Goal: Ask a question: Seek information or help from site administrators or community

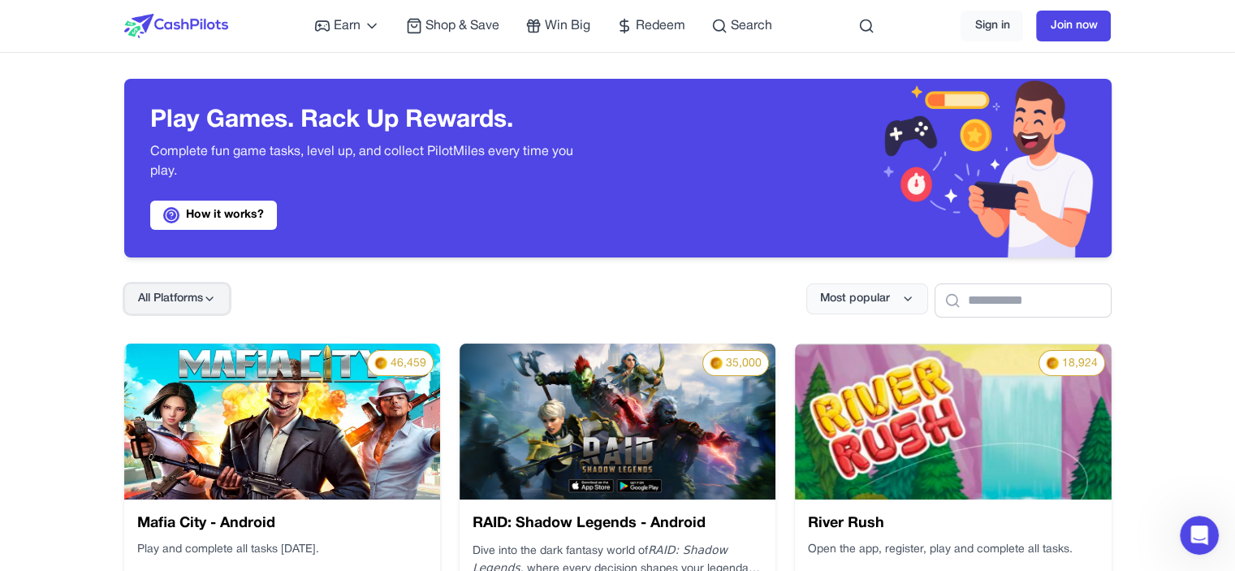
click at [162, 310] on button "All Platforms" at bounding box center [177, 298] width 106 height 31
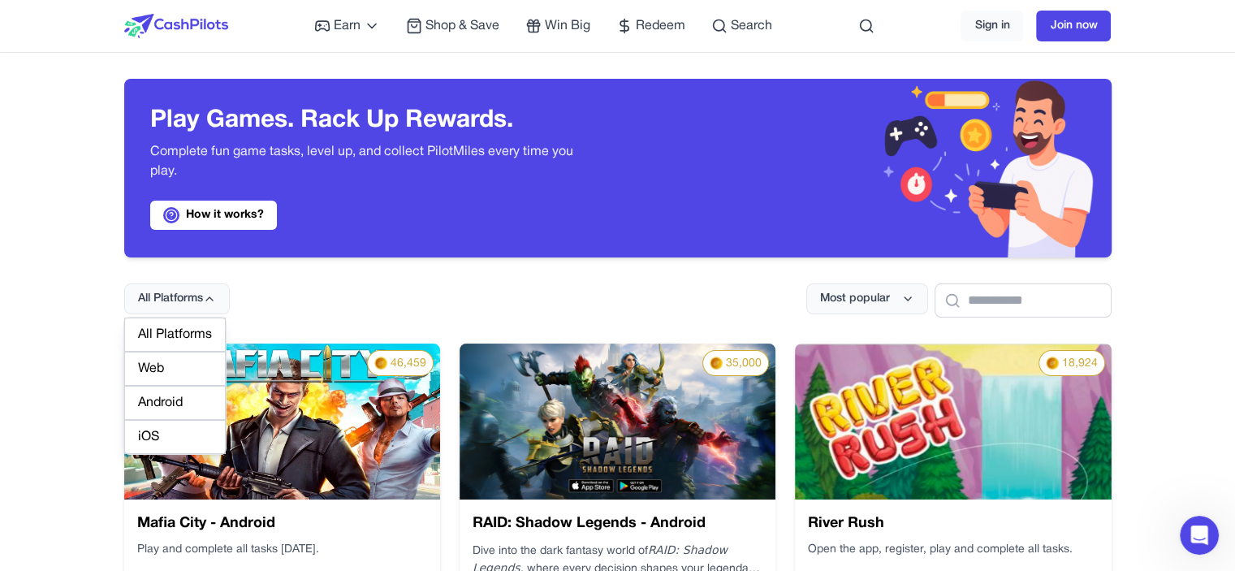
click at [158, 381] on div "Web" at bounding box center [174, 369] width 101 height 34
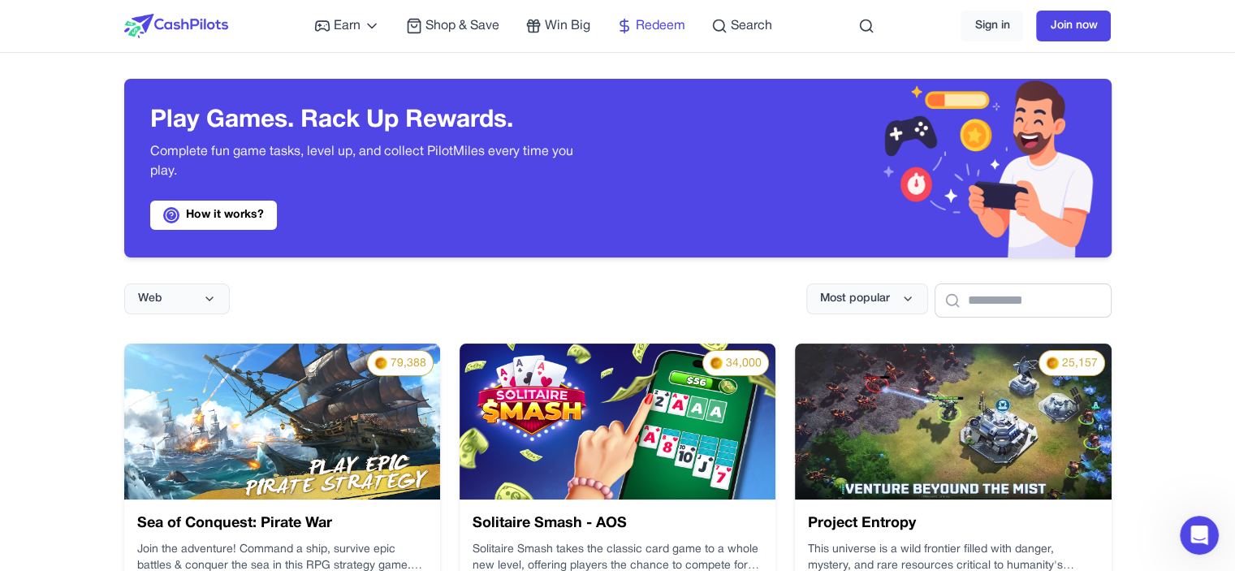
click at [642, 34] on span "Redeem" at bounding box center [661, 25] width 50 height 19
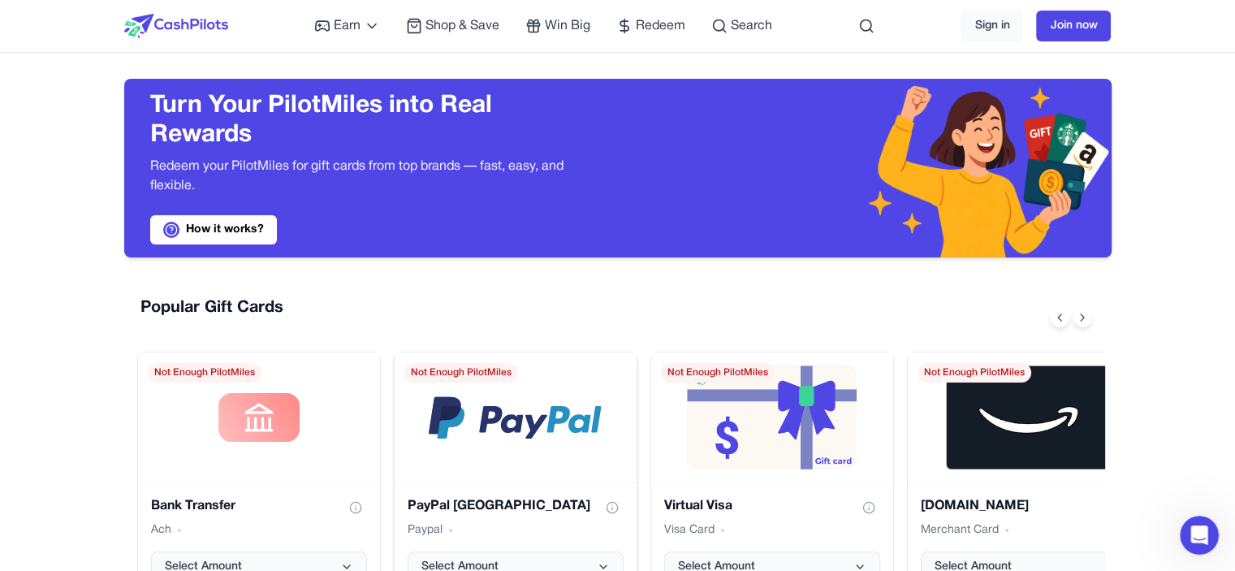
click at [593, 441] on div "PayPal USA gift card" at bounding box center [516, 417] width 242 height 130
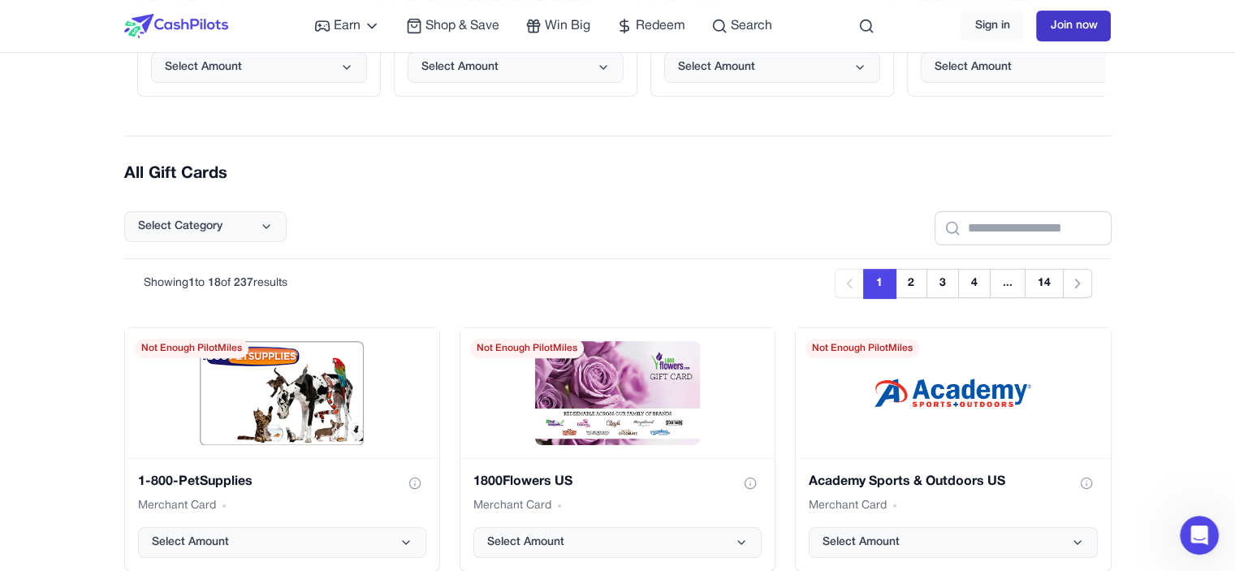
click at [1056, 25] on link "Join now" at bounding box center [1073, 26] width 75 height 31
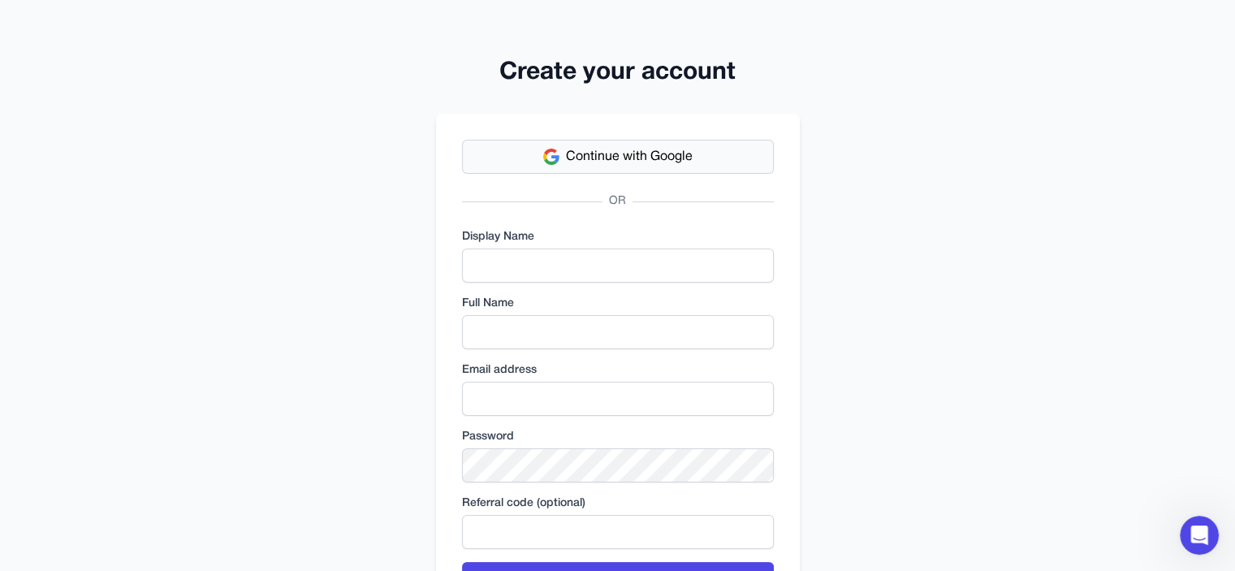
click at [704, 164] on button "Continue with Google" at bounding box center [618, 157] width 312 height 34
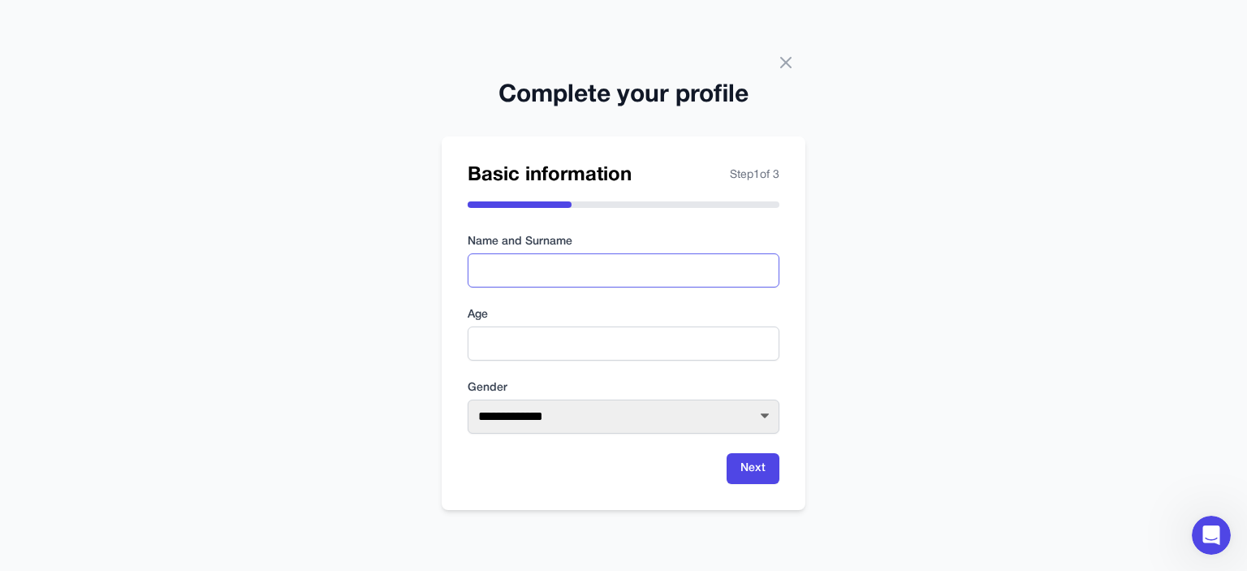
click at [503, 264] on input "text" at bounding box center [624, 270] width 312 height 34
type input "**********"
click at [701, 326] on input "number" at bounding box center [624, 343] width 312 height 34
type input "**"
click at [671, 428] on select "**********" at bounding box center [624, 416] width 312 height 34
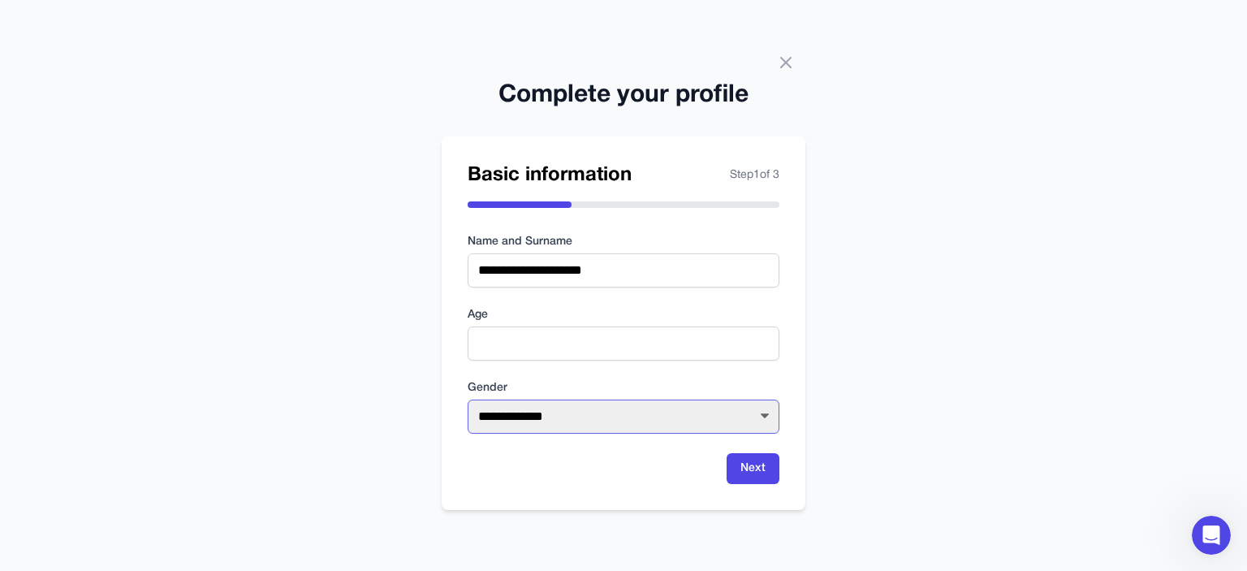
select select "****"
click at [468, 399] on select "**********" at bounding box center [624, 416] width 312 height 34
click at [733, 467] on button "Next" at bounding box center [753, 468] width 53 height 31
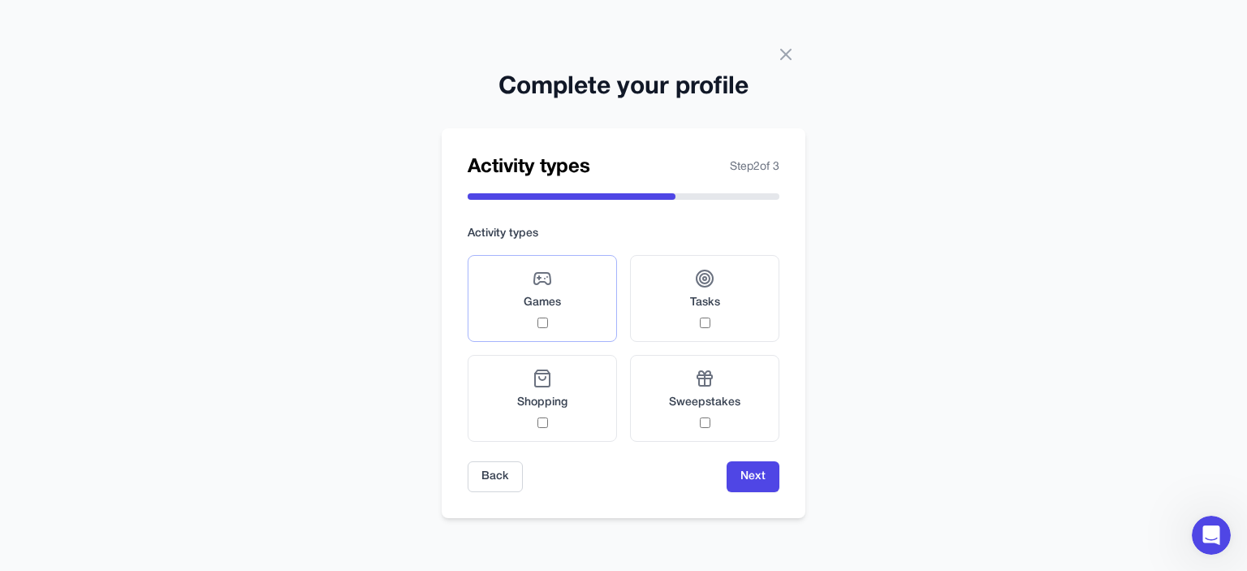
click at [525, 326] on div "Games" at bounding box center [542, 298] width 37 height 59
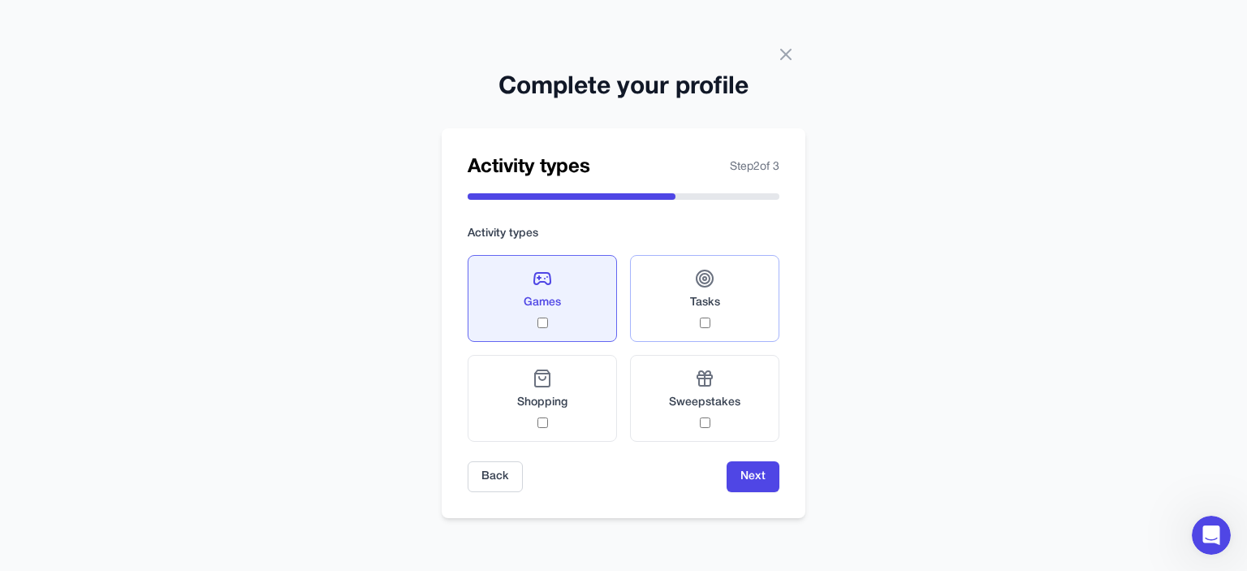
click at [710, 330] on label "Tasks" at bounding box center [704, 298] width 149 height 87
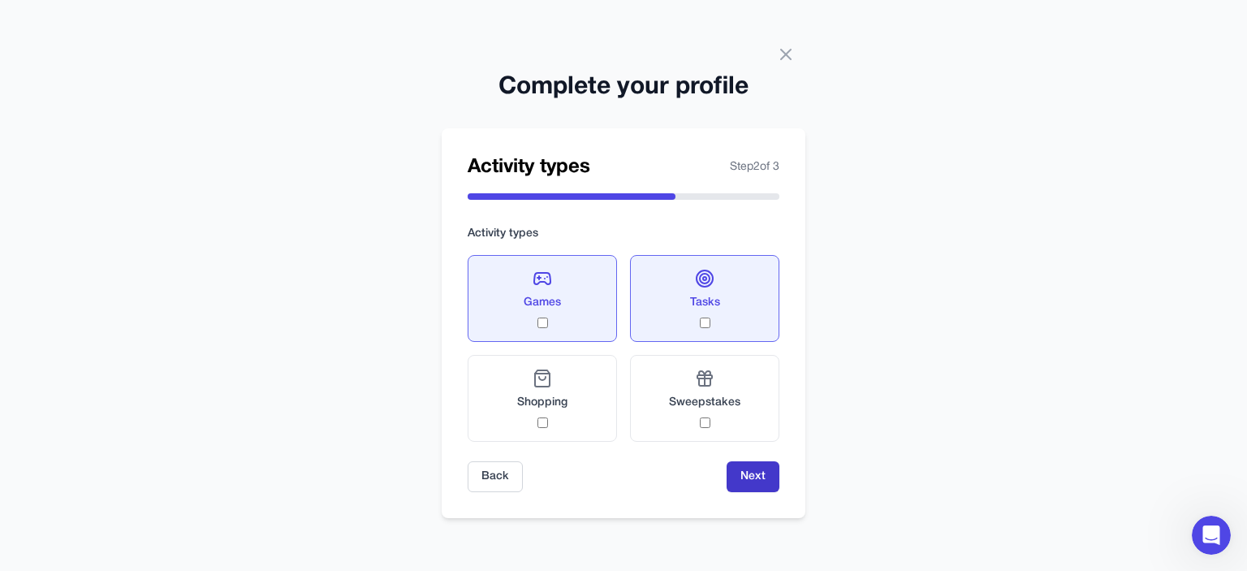
click at [753, 483] on button "Next" at bounding box center [753, 476] width 53 height 31
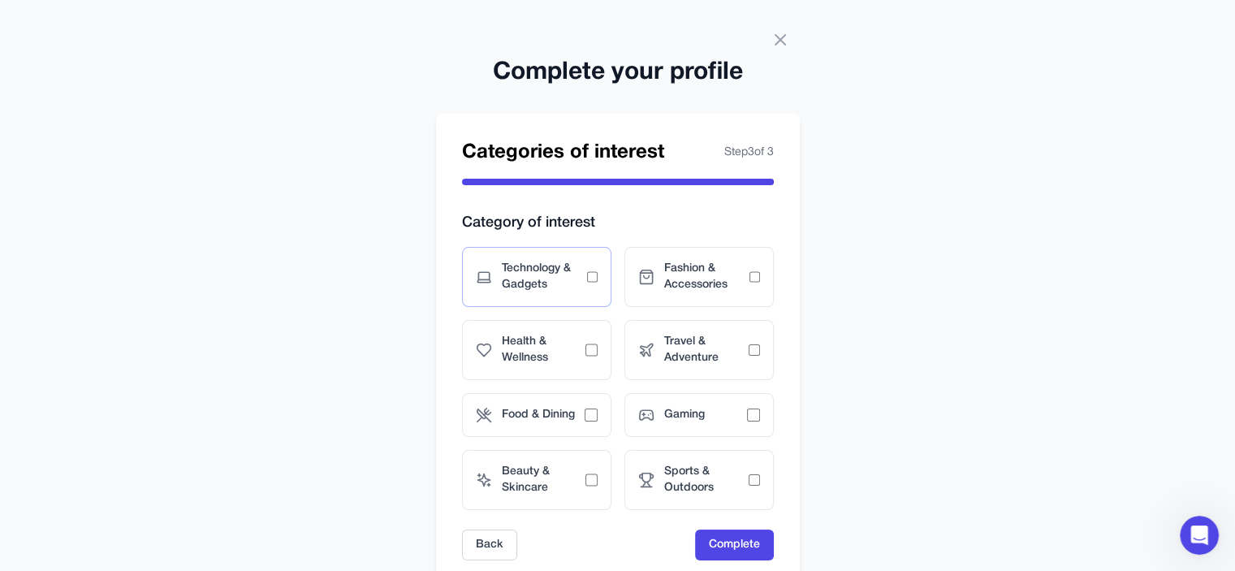
click at [526, 285] on span "Technology & Gadgets" at bounding box center [544, 277] width 85 height 32
click at [700, 402] on div "Gaming" at bounding box center [698, 415] width 149 height 44
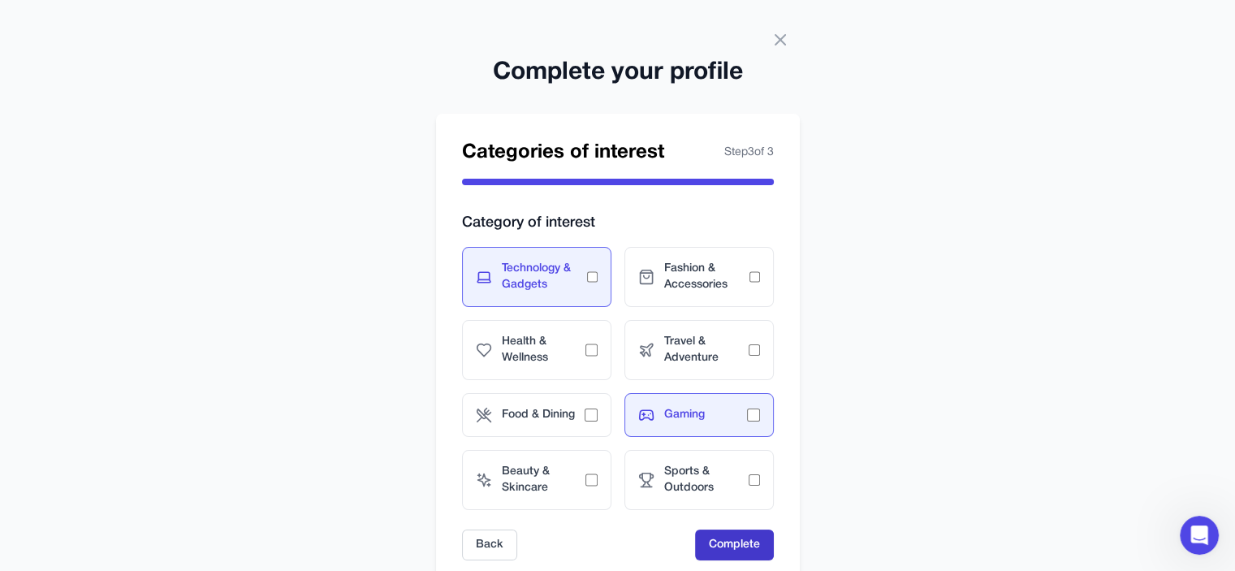
click at [698, 534] on button "Complete" at bounding box center [734, 544] width 79 height 31
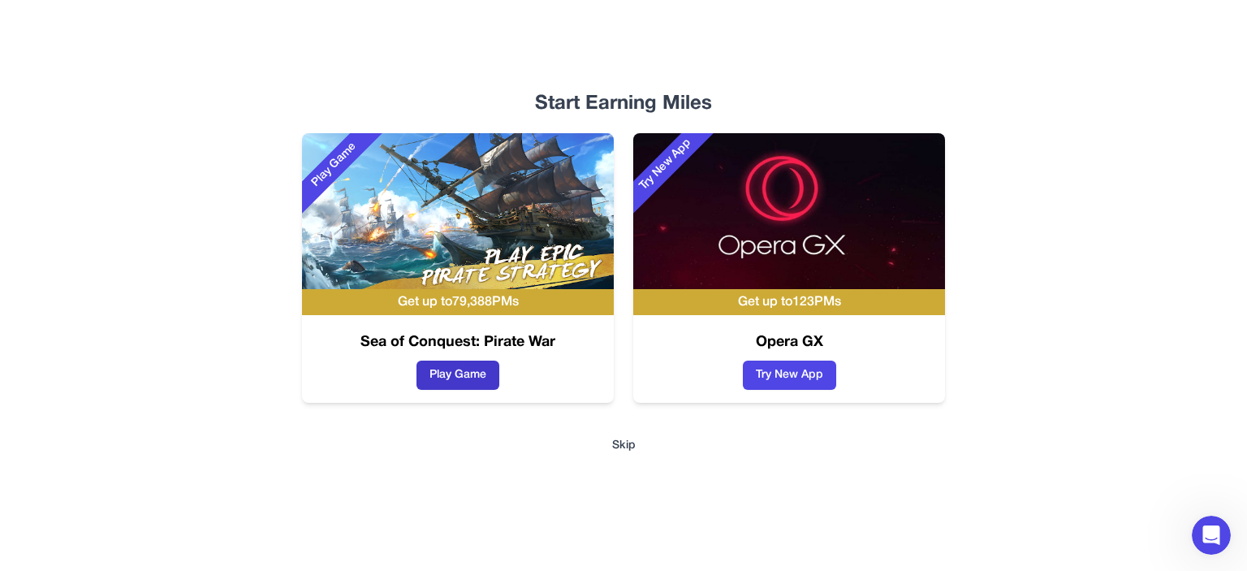
click at [493, 386] on button "Play Game" at bounding box center [458, 375] width 83 height 29
click at [628, 441] on button "Skip" at bounding box center [624, 446] width 24 height 16
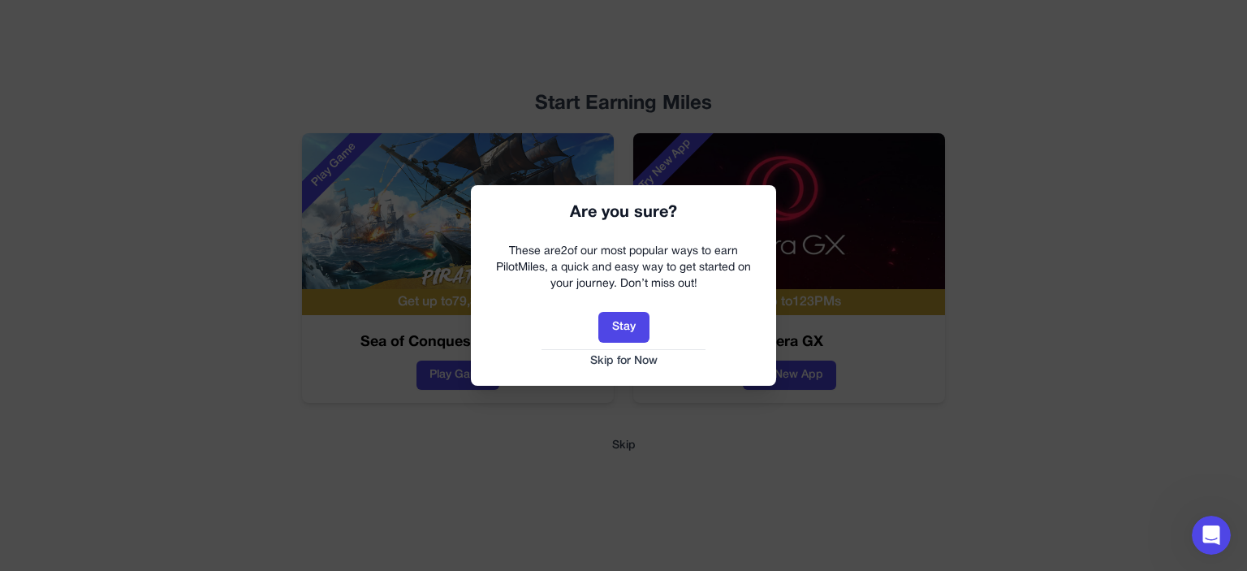
click at [626, 369] on div "Are you sure? These are 2 of our most popular ways to earn PilotMiles, a quick …" at bounding box center [623, 285] width 305 height 200
click at [626, 362] on button "Skip for Now" at bounding box center [623, 361] width 273 height 16
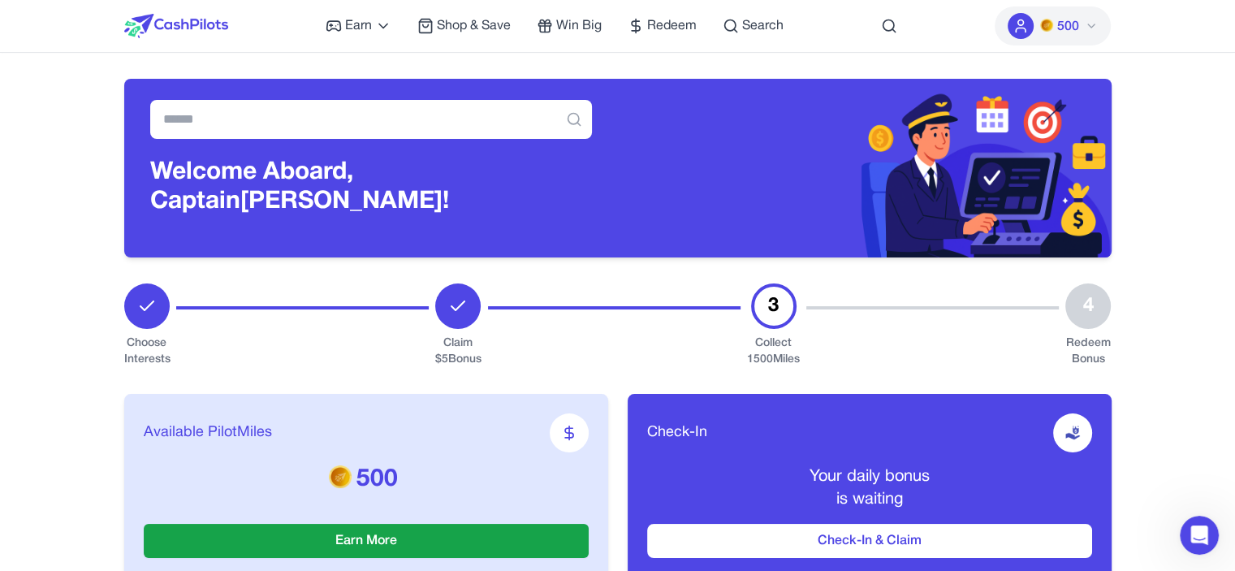
click at [1030, 521] on div "Check-In Your daily bonus is waiting Check-In & Claim" at bounding box center [870, 485] width 484 height 183
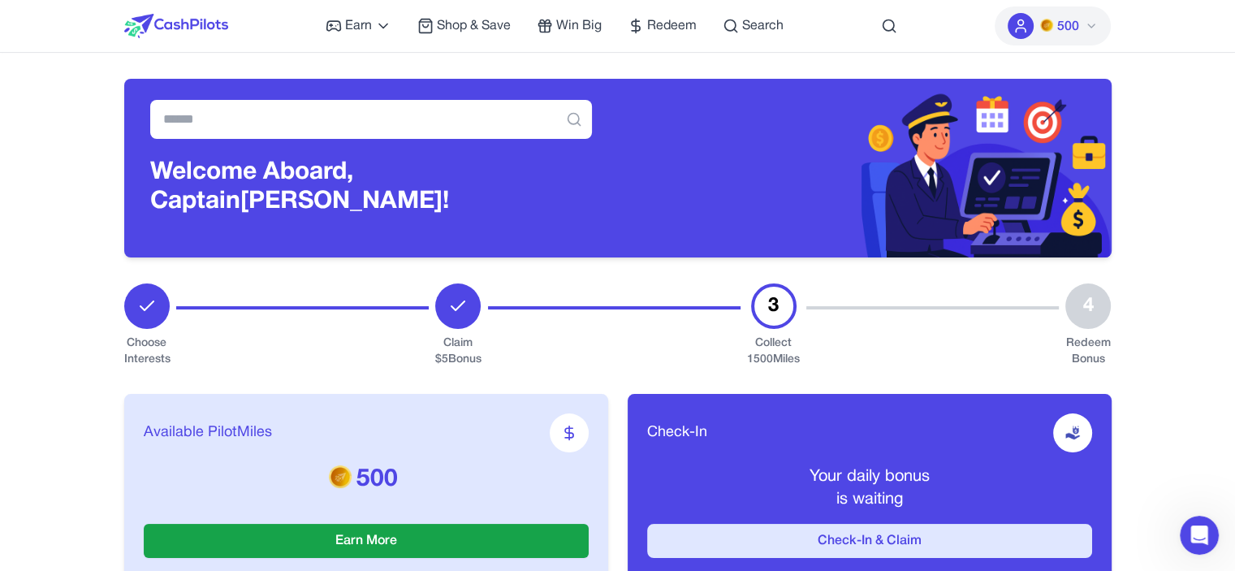
click at [1030, 547] on button "Check-In & Claim" at bounding box center [869, 541] width 445 height 34
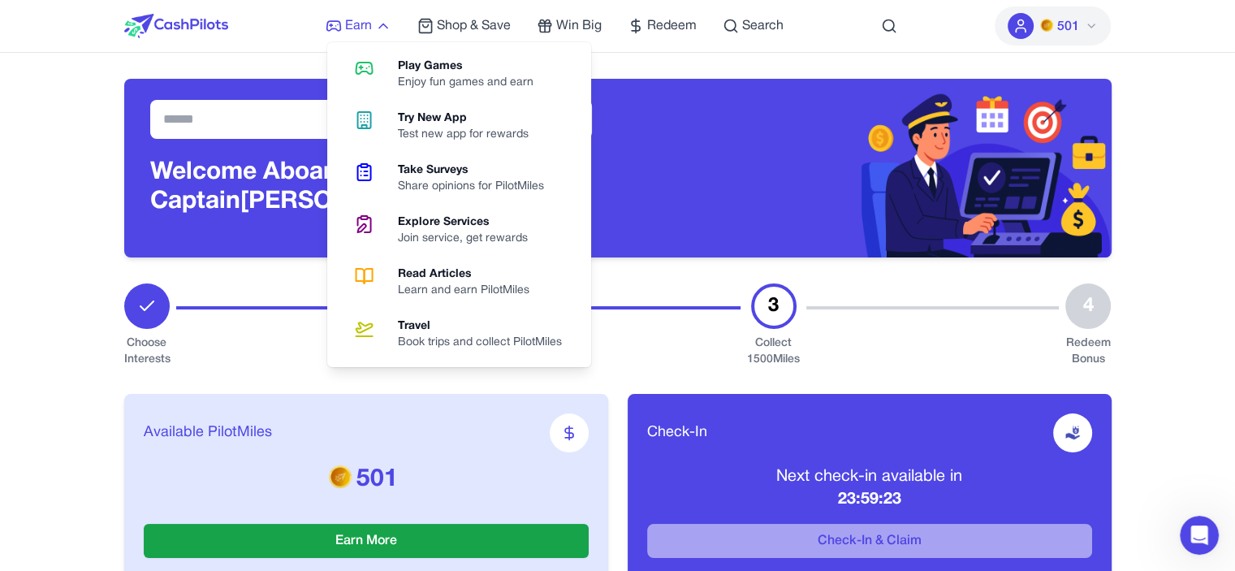
click at [361, 30] on span "Earn" at bounding box center [358, 25] width 27 height 19
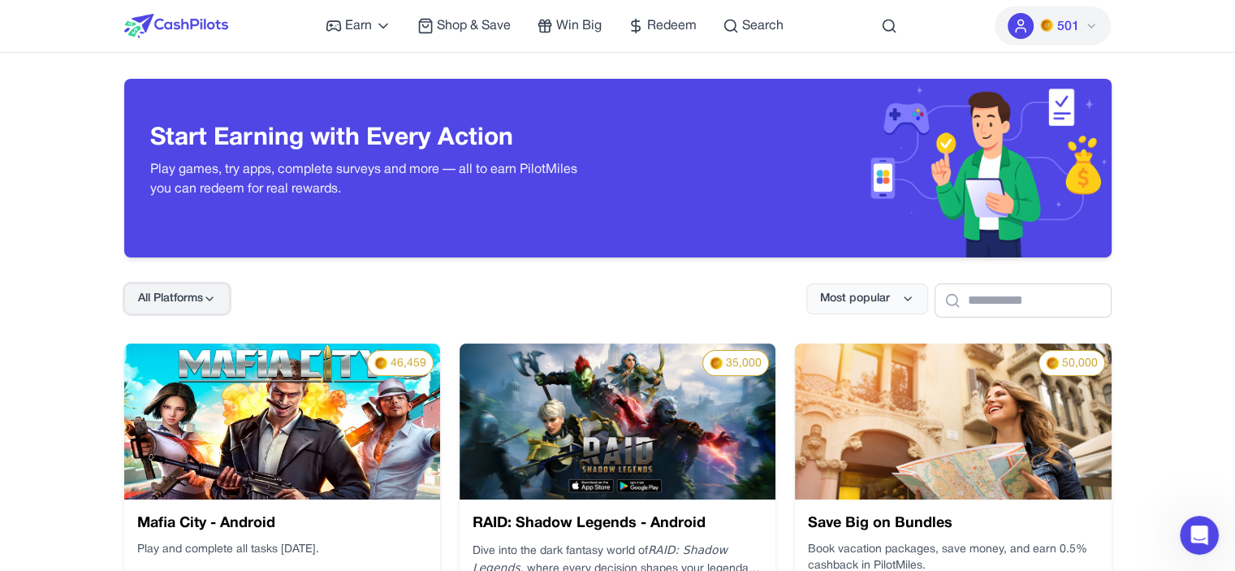
click at [183, 304] on span "All Platforms" at bounding box center [170, 299] width 65 height 16
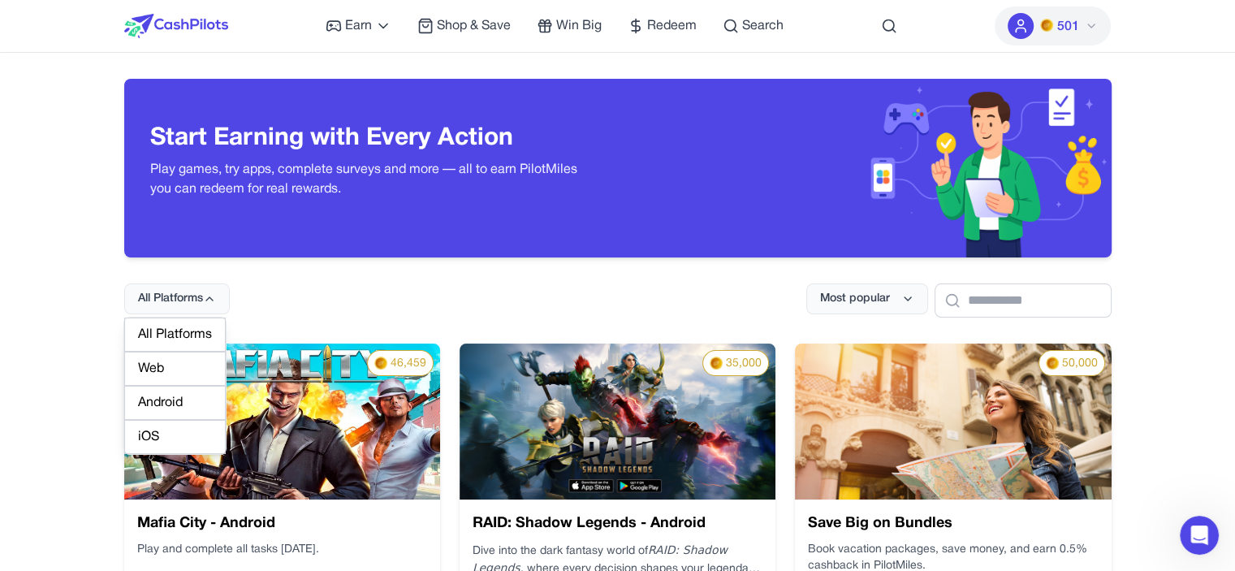
click at [175, 376] on div "Web" at bounding box center [174, 369] width 101 height 34
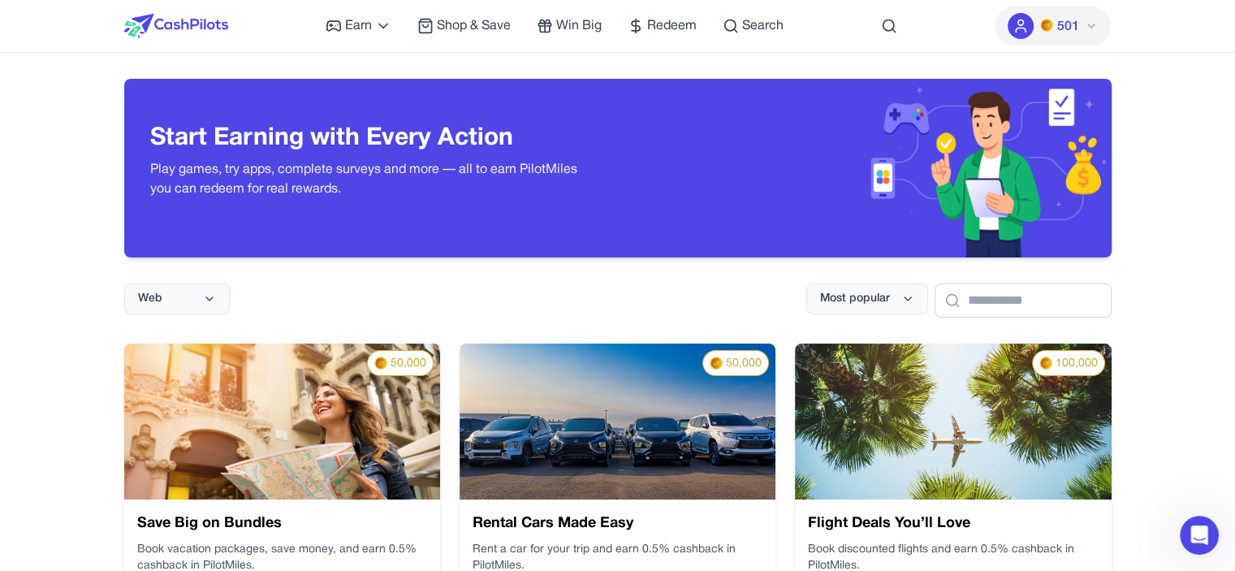
scroll to position [499, 0]
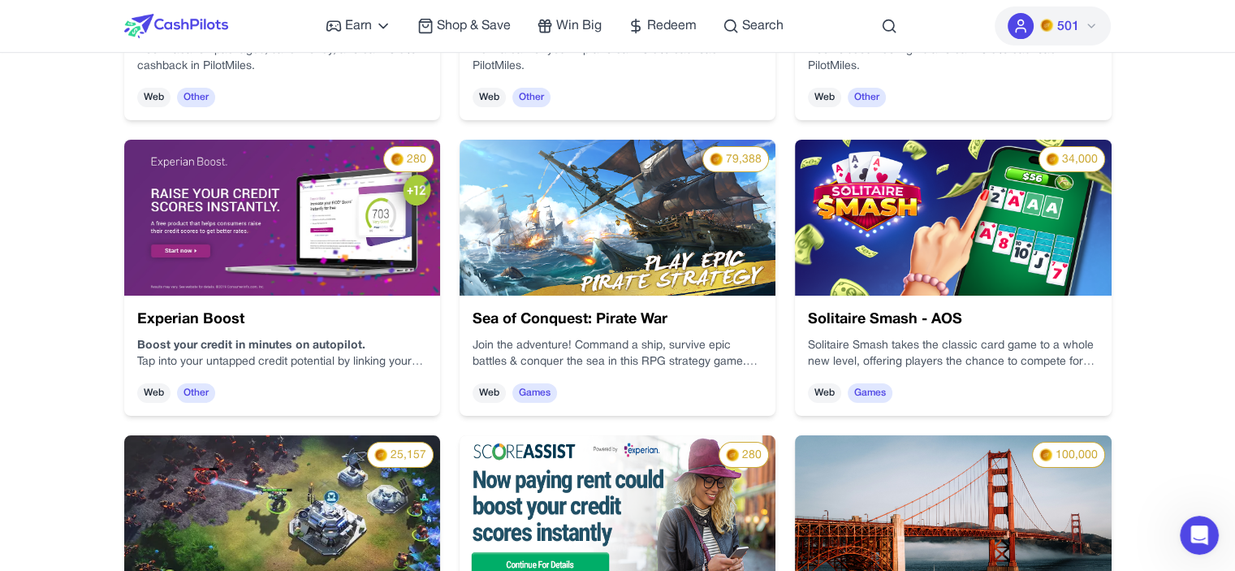
click at [1023, 244] on img at bounding box center [953, 218] width 316 height 156
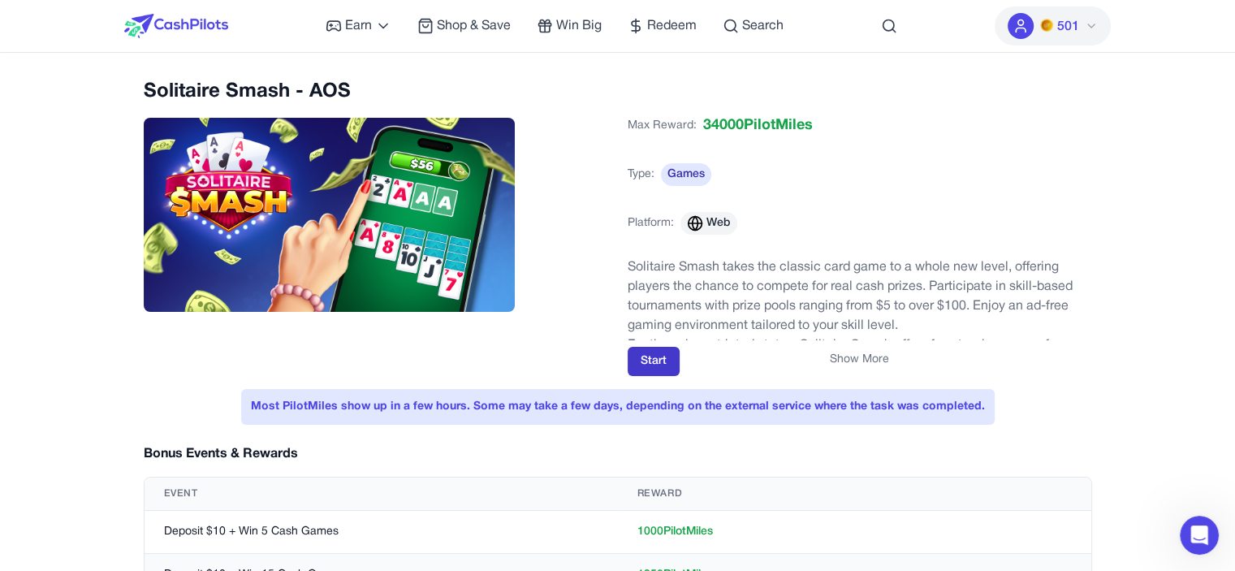
click at [638, 358] on button "Start" at bounding box center [654, 361] width 52 height 29
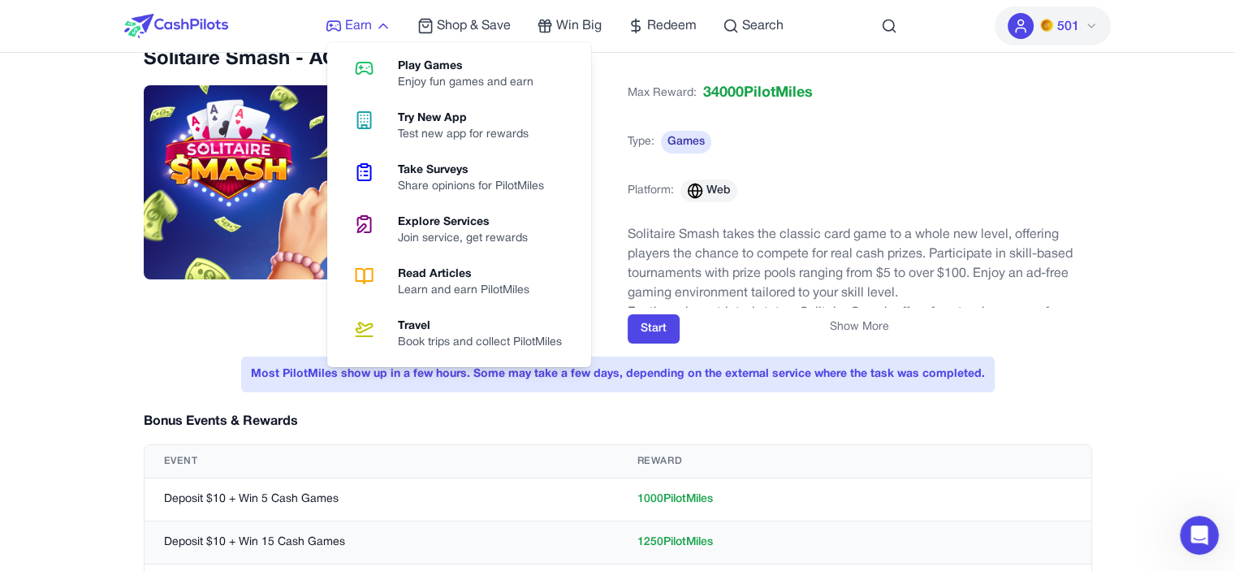
scroll to position [786, 0]
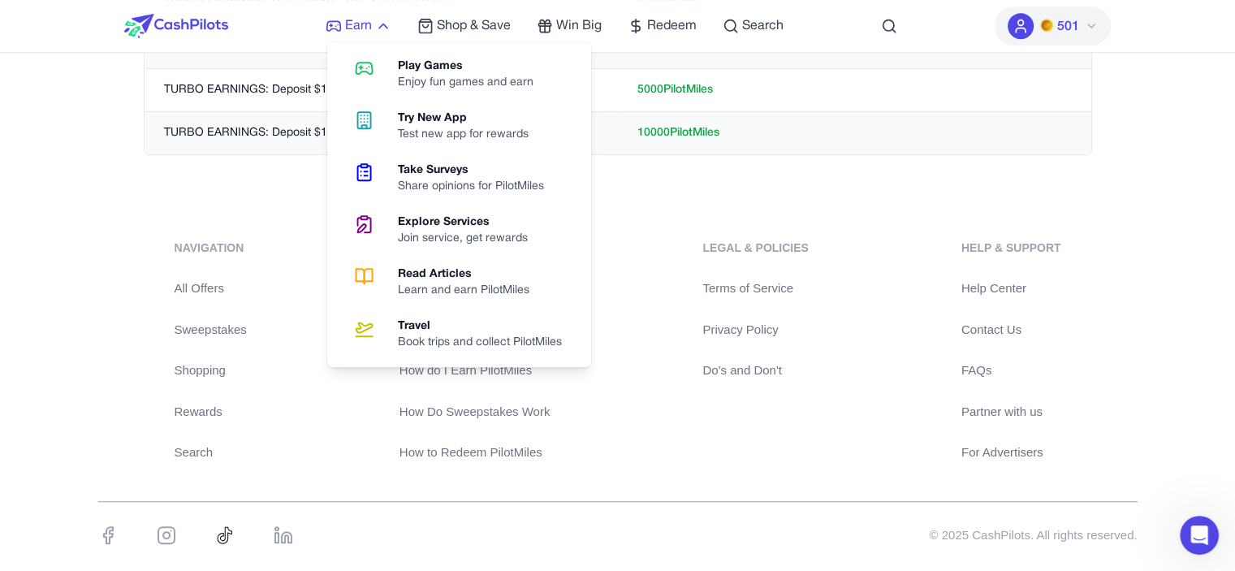
click at [334, 101] on link "Try New App Test new app for rewards" at bounding box center [459, 127] width 251 height 52
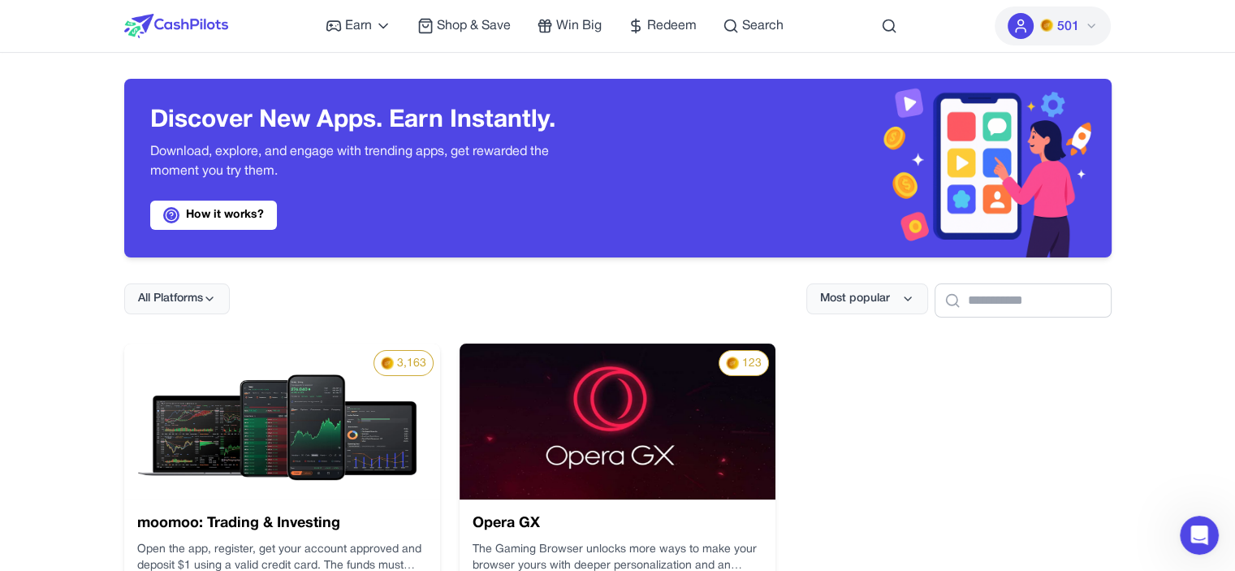
click at [487, 485] on img at bounding box center [618, 421] width 316 height 156
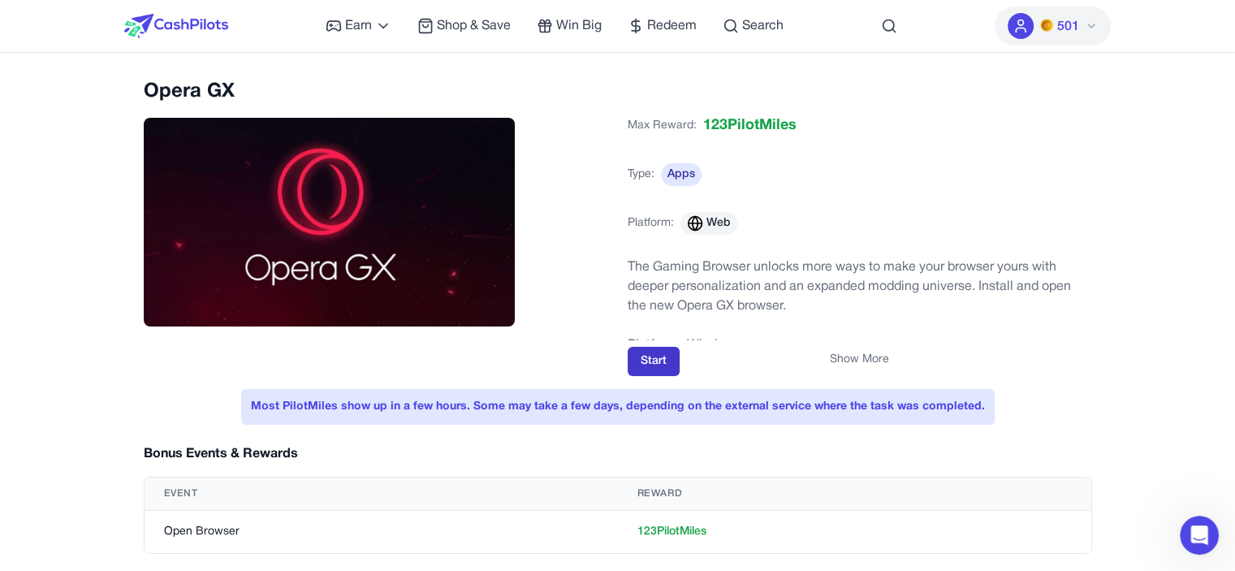
click at [661, 369] on button "Start" at bounding box center [654, 361] width 52 height 29
click at [1057, 25] on span "501" at bounding box center [1067, 26] width 22 height 19
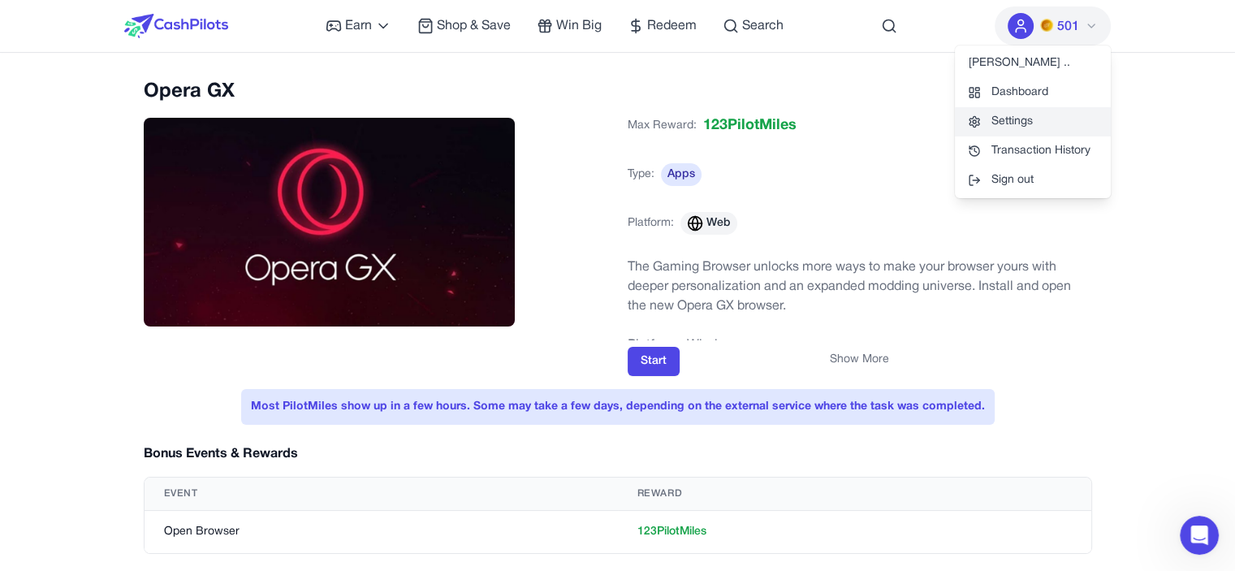
click at [1022, 122] on link "Settings" at bounding box center [1033, 121] width 156 height 29
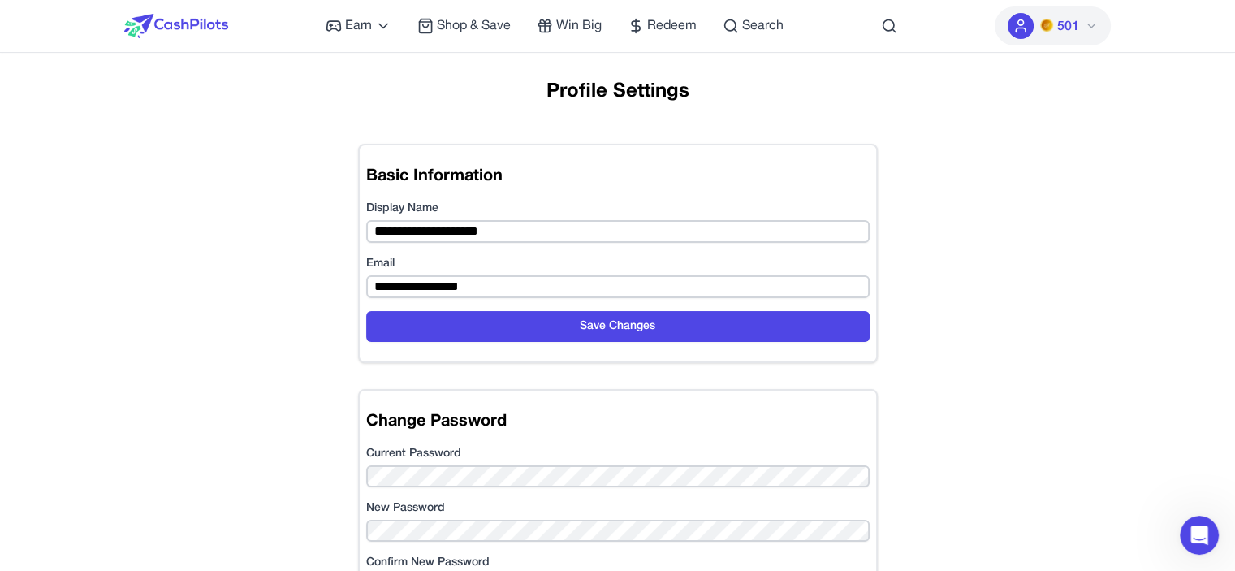
scroll to position [499, 0]
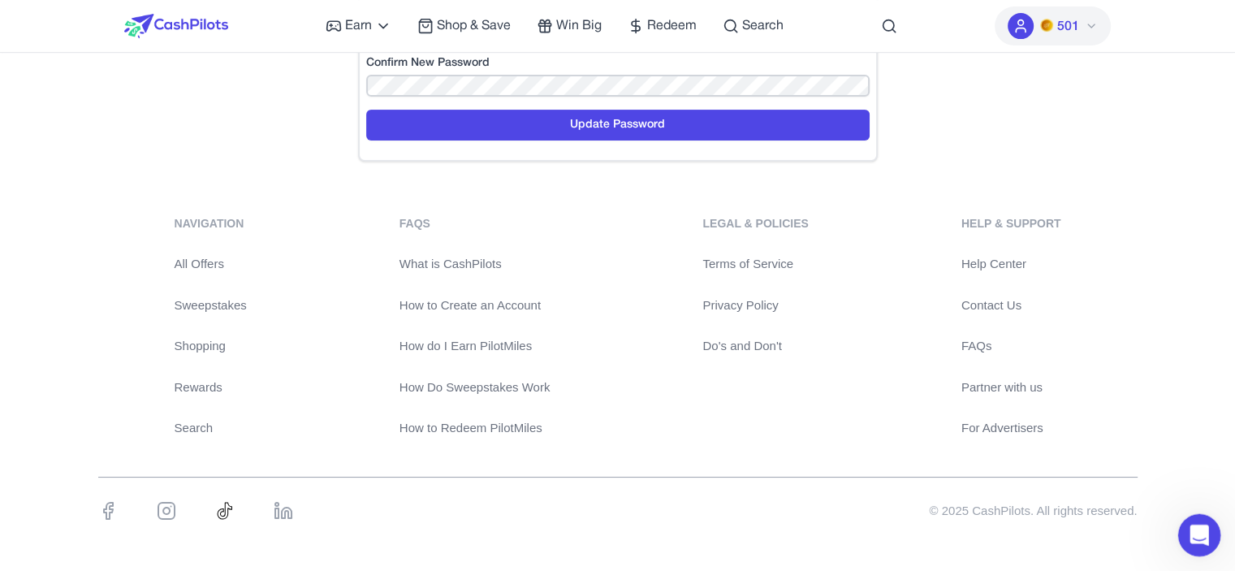
click at [1211, 541] on div "Open Intercom Messenger" at bounding box center [1197, 533] width 54 height 54
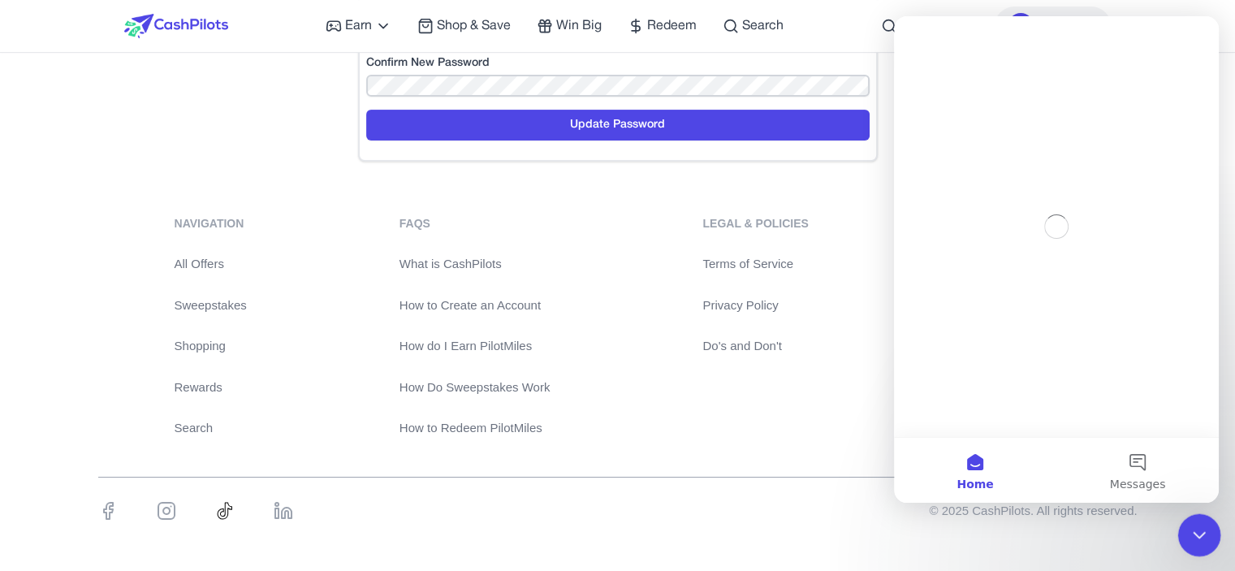
scroll to position [0, 0]
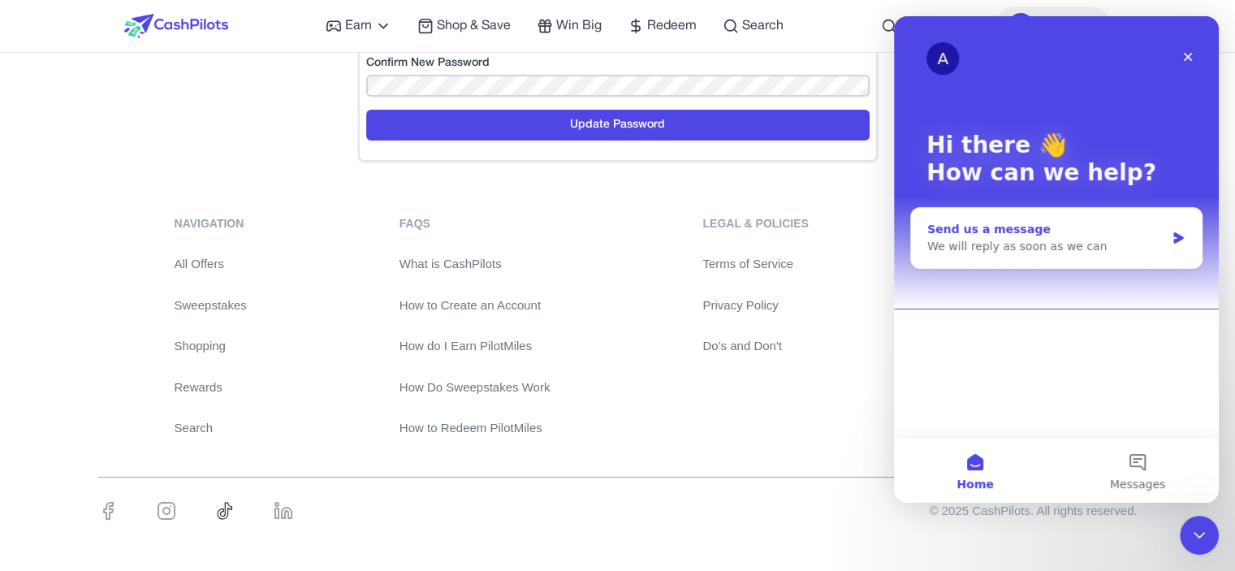
click at [1119, 242] on div "We will reply as soon as we can" at bounding box center [1046, 246] width 238 height 17
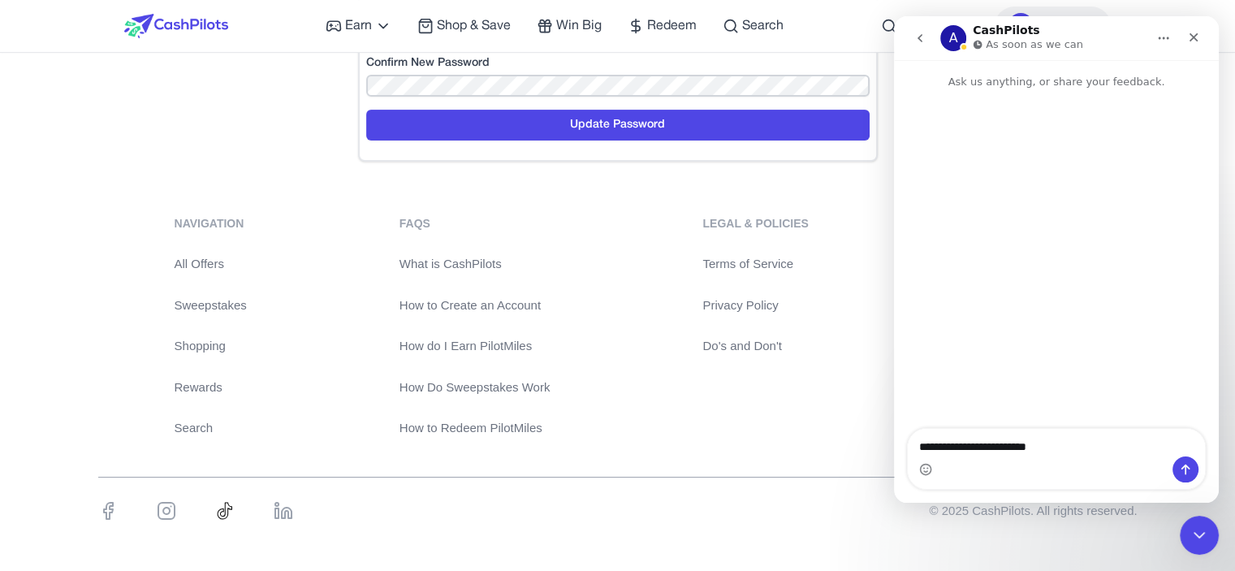
type textarea "**********"
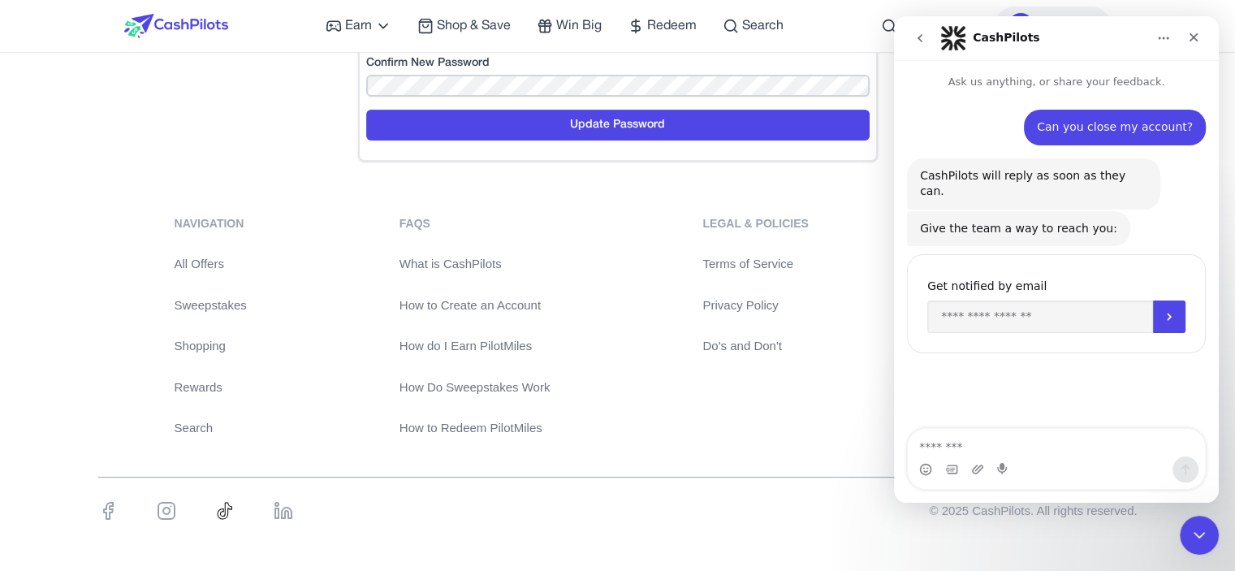
type textarea "*"
click at [1082, 300] on input "Enter your email" at bounding box center [1040, 316] width 226 height 32
type input "**********"
click at [1181, 311] on button "Submit" at bounding box center [1169, 316] width 32 height 32
